Goal: Information Seeking & Learning: Learn about a topic

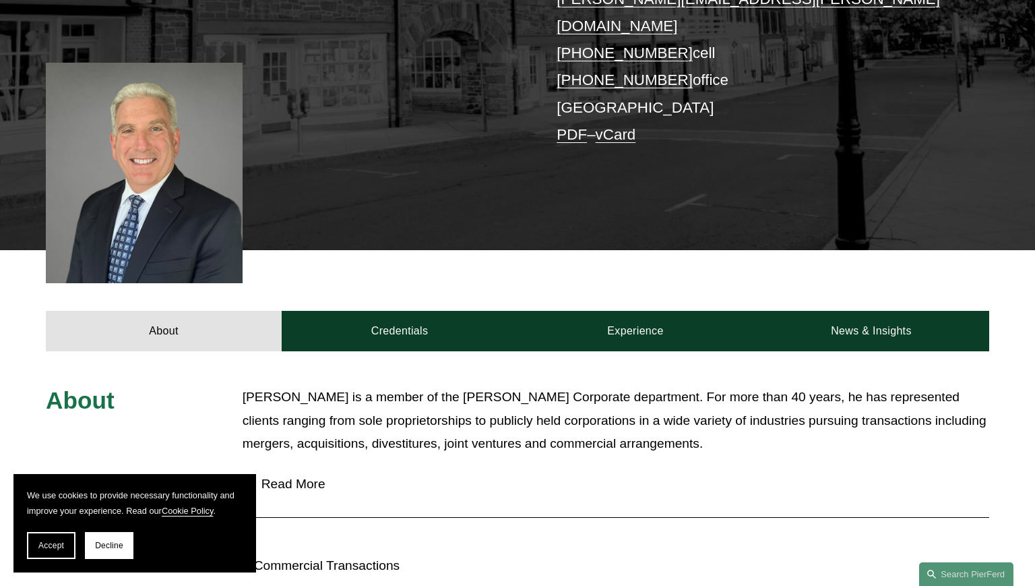
scroll to position [337, 0]
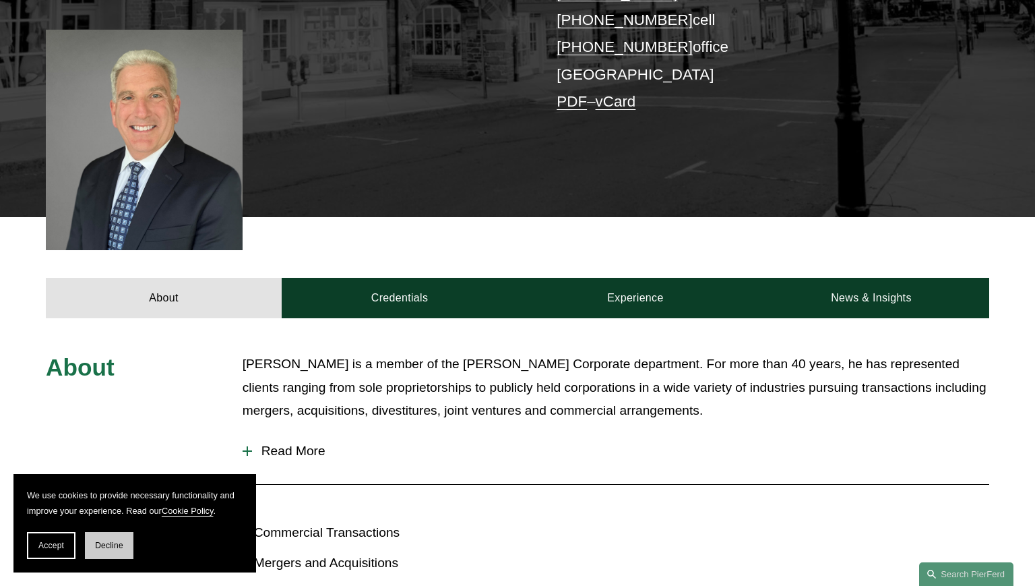
click at [107, 545] on span "Decline" at bounding box center [109, 545] width 28 height 9
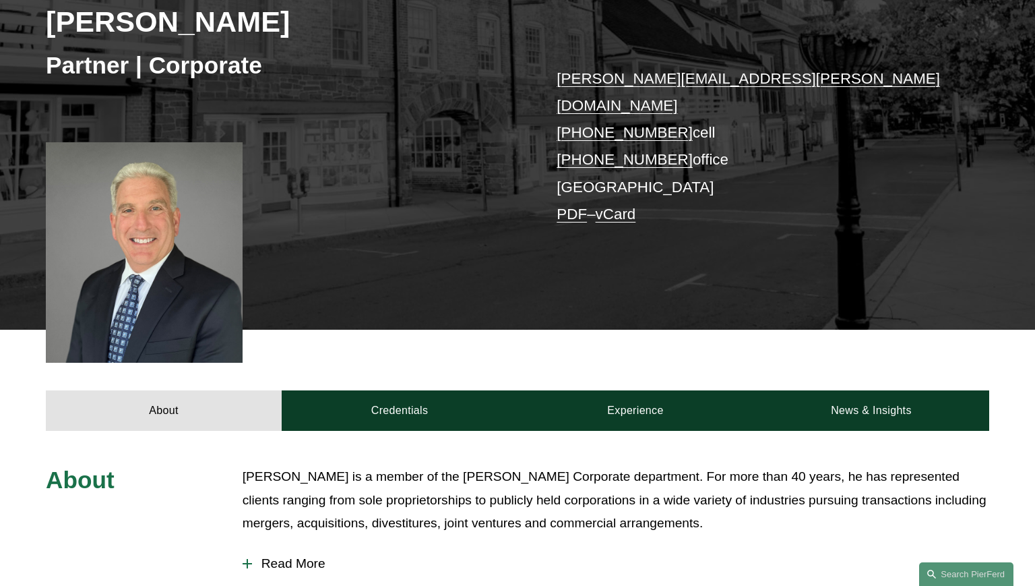
scroll to position [270, 0]
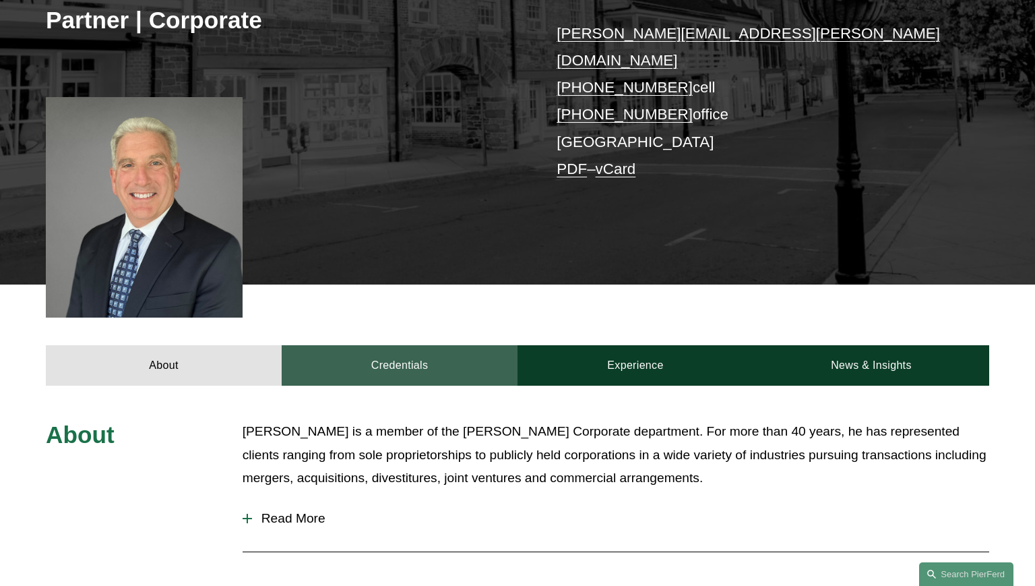
click at [388, 345] on link "Credentials" at bounding box center [400, 365] width 236 height 40
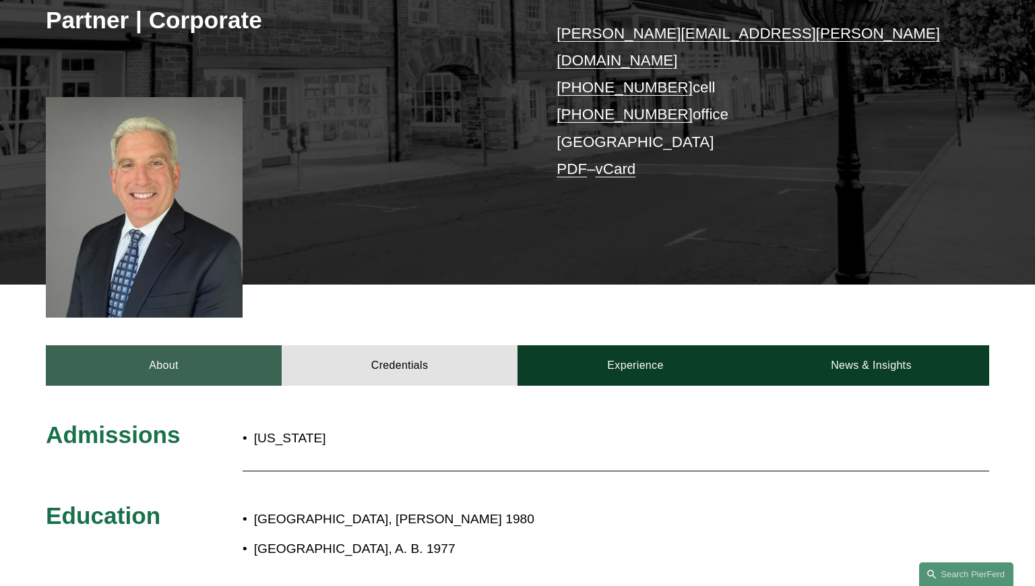
click at [159, 350] on link "About" at bounding box center [164, 365] width 236 height 40
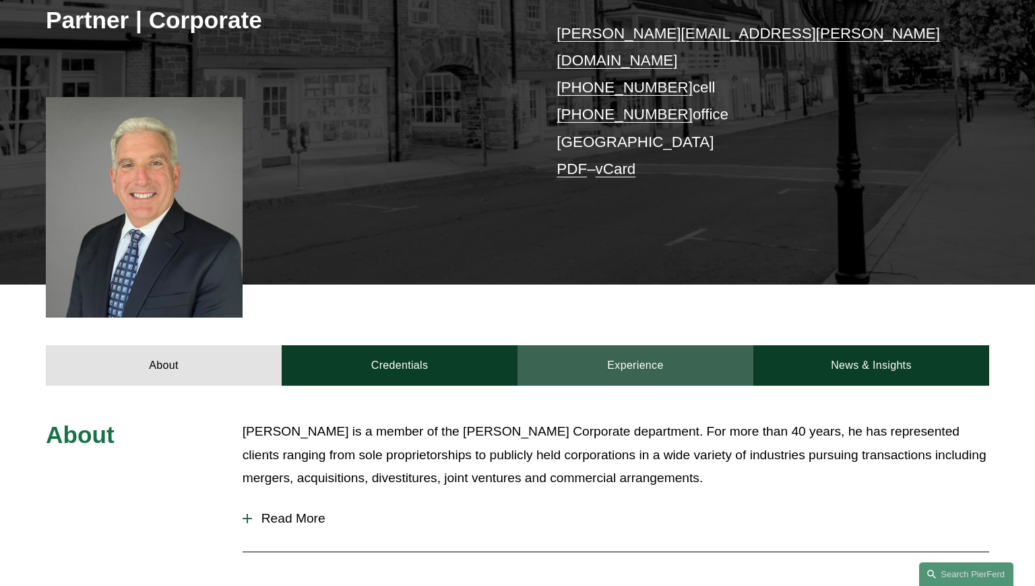
click at [649, 345] on link "Experience" at bounding box center [636, 365] width 236 height 40
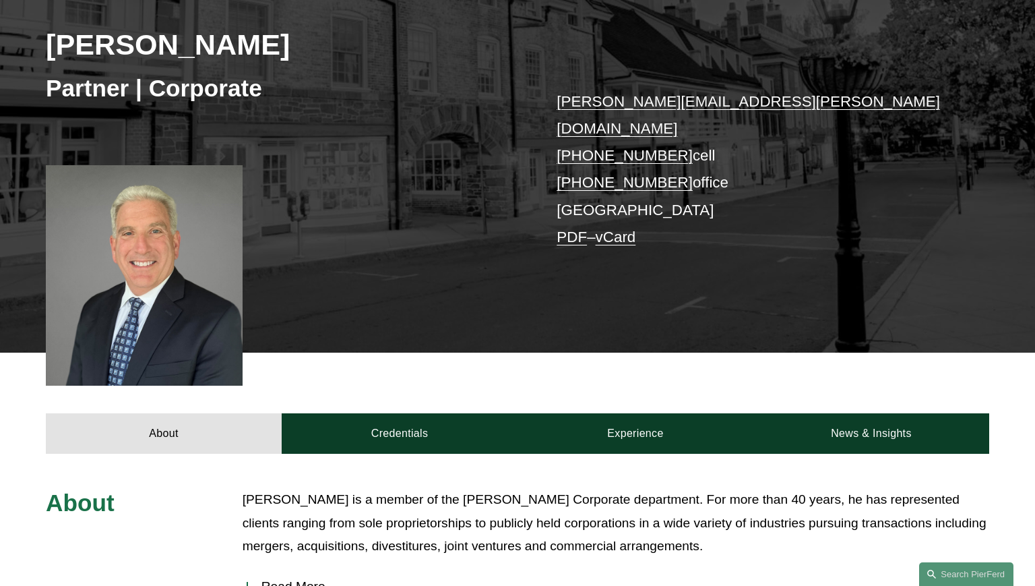
scroll to position [202, 0]
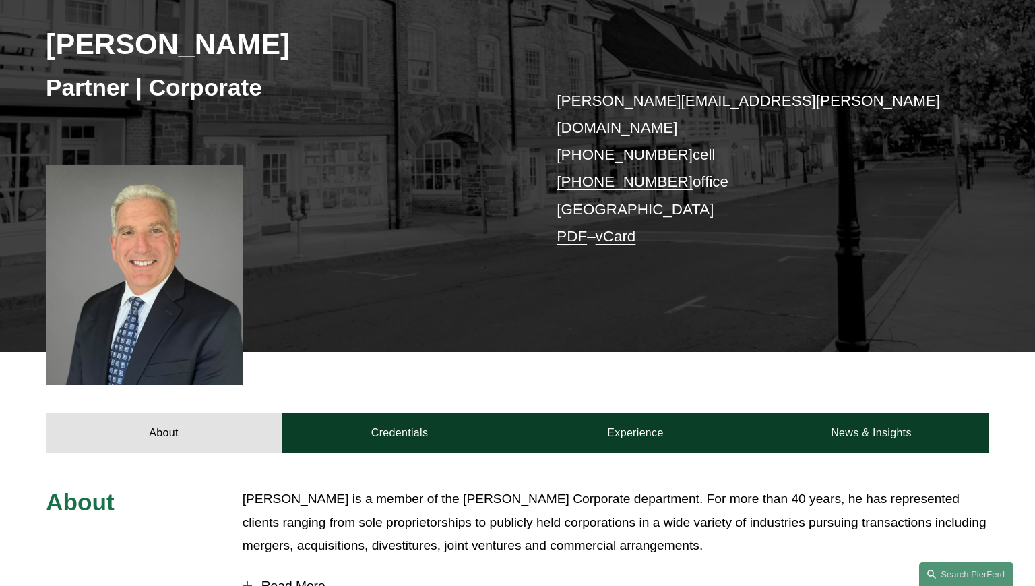
click at [311, 359] on div "About Credentials Experience News & Insights" at bounding box center [517, 402] width 1035 height 101
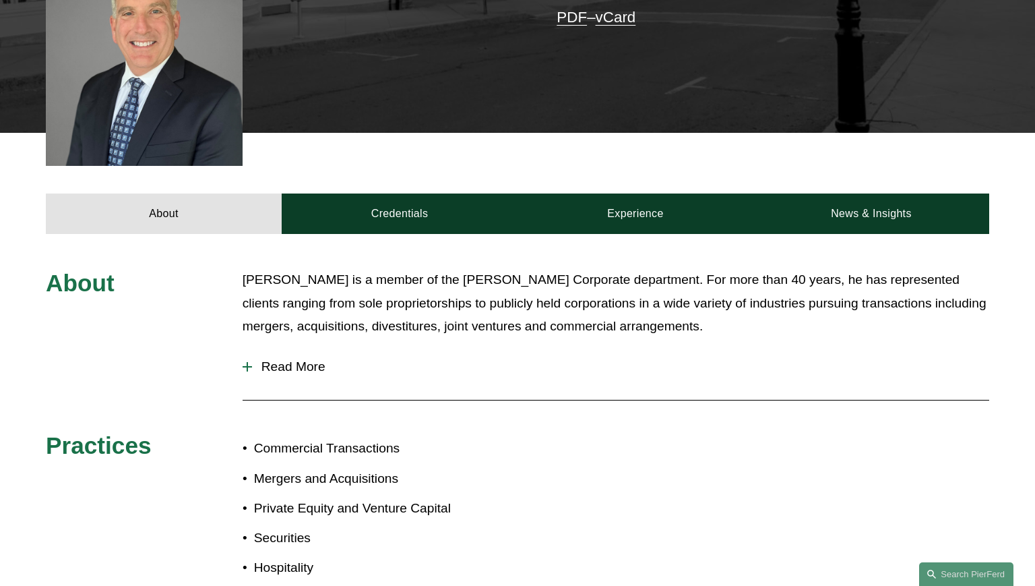
scroll to position [337, 0]
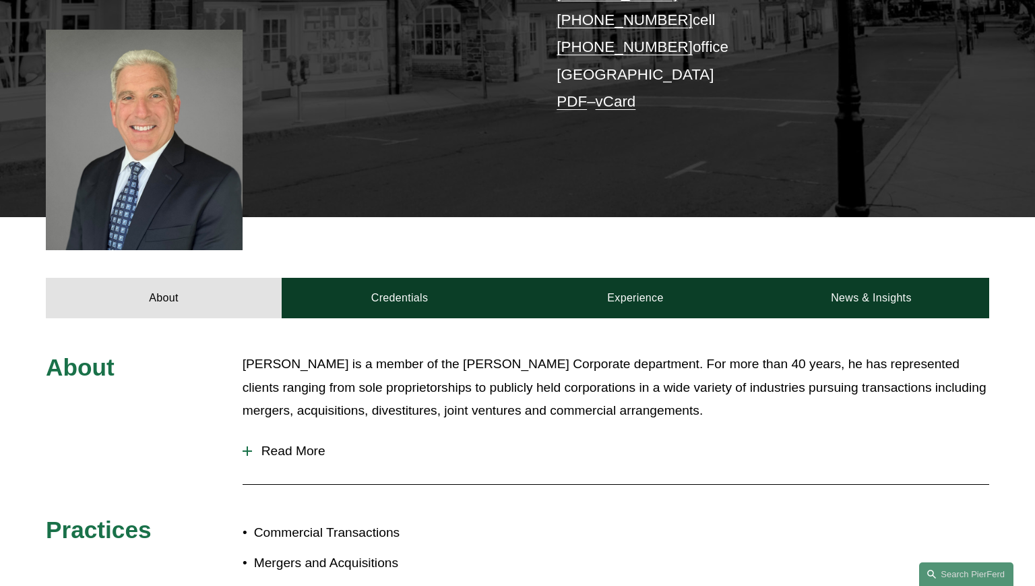
click at [297, 444] on span "Read More" at bounding box center [620, 451] width 737 height 15
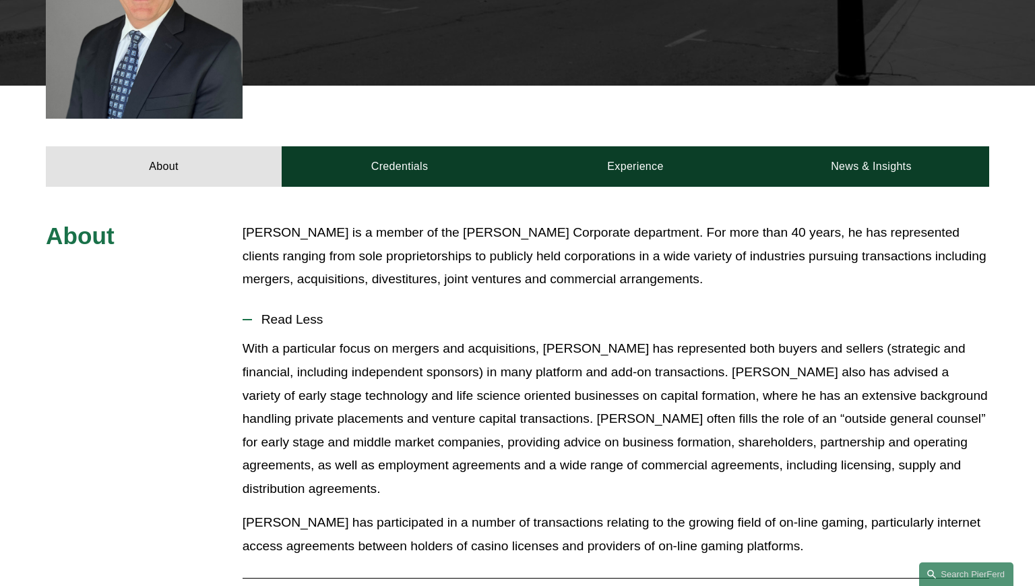
scroll to position [404, 0]
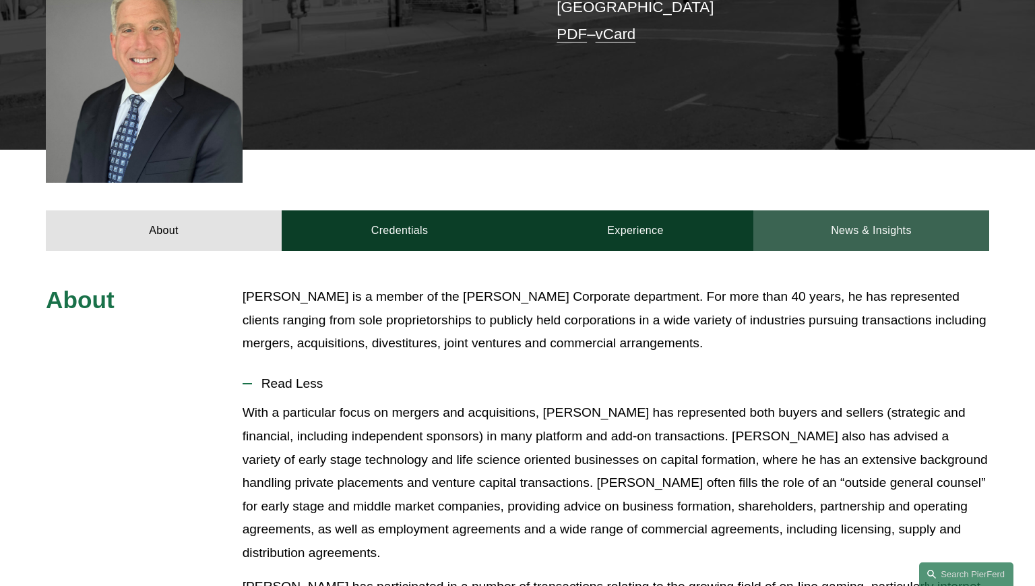
click at [876, 210] on link "News & Insights" at bounding box center [872, 230] width 236 height 40
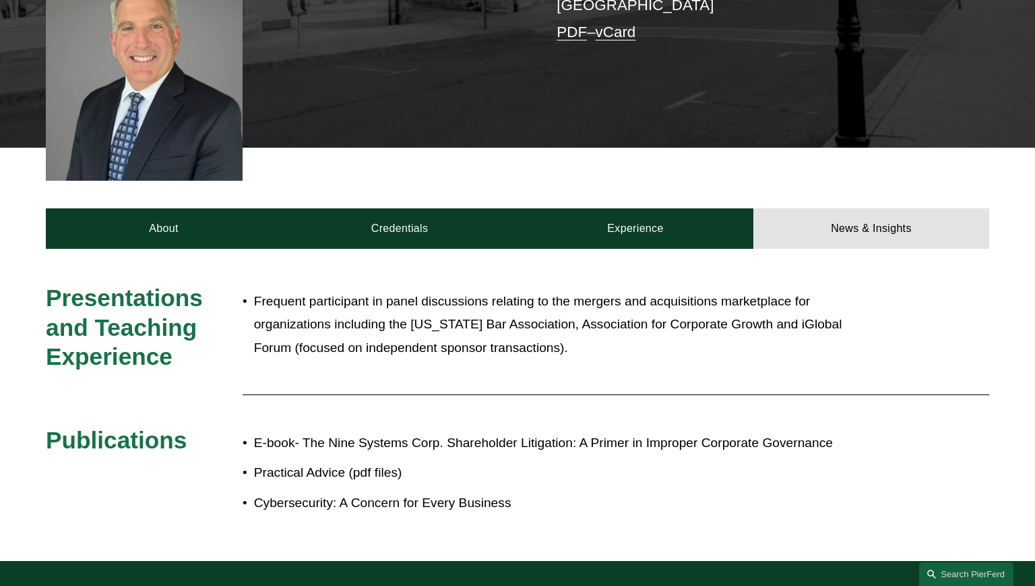
scroll to position [384, 0]
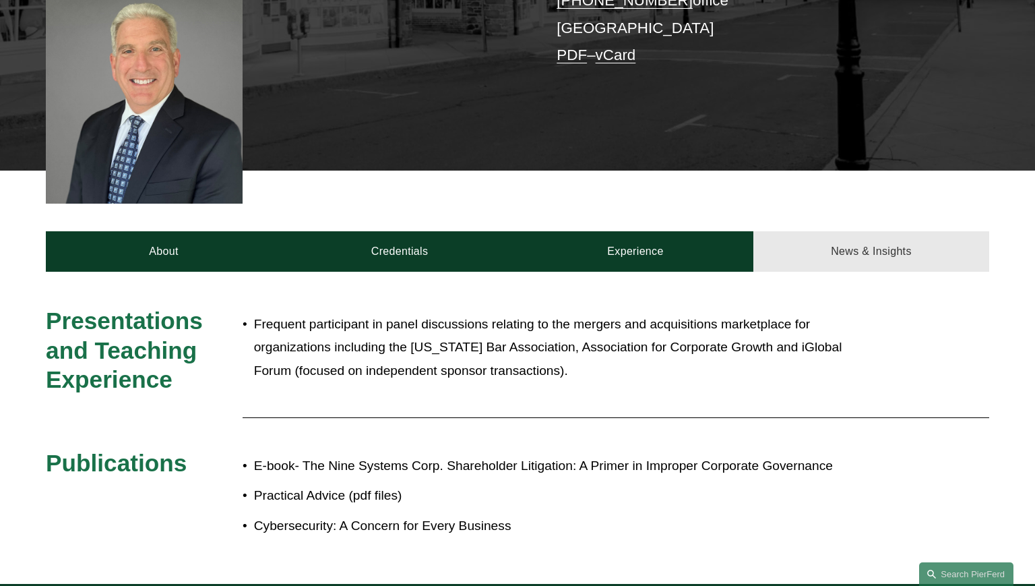
click at [835, 231] on link "News & Insights" at bounding box center [872, 251] width 236 height 40
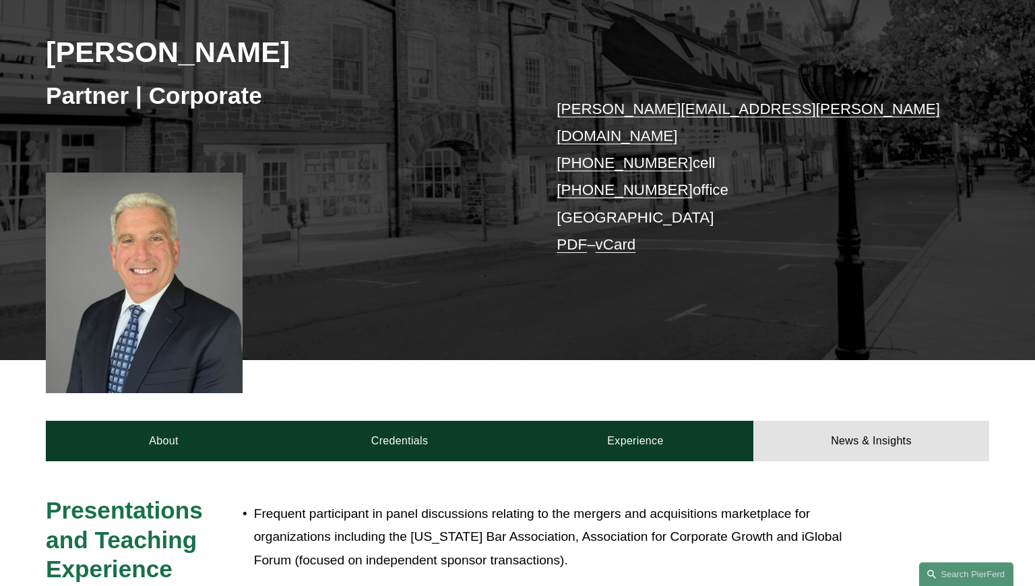
scroll to position [181, 0]
